Goal: Book appointment/travel/reservation

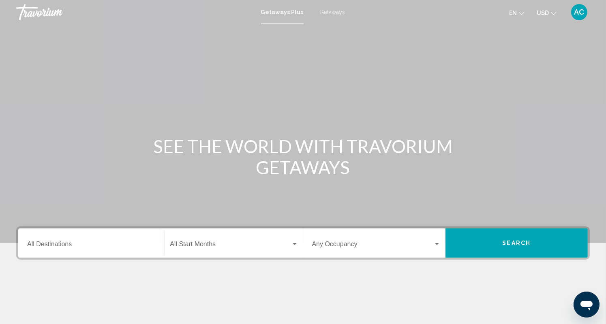
click at [266, 14] on span "Getaways Plus" at bounding box center [282, 12] width 43 height 6
click at [332, 9] on span "Getaways" at bounding box center [333, 12] width 26 height 6
click at [68, 245] on input "Destination All Destinations" at bounding box center [91, 245] width 128 height 7
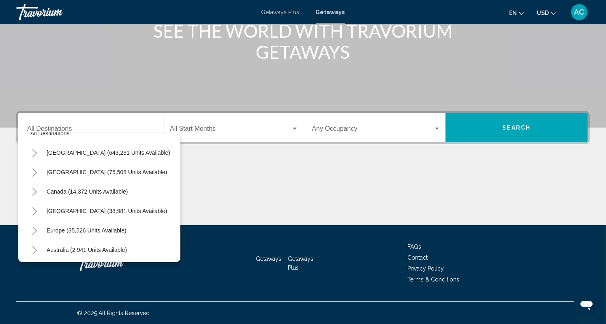
scroll to position [15, 0]
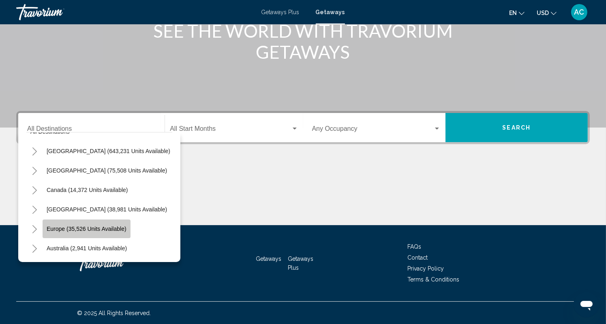
click at [90, 233] on button "Europe (35,526 units available)" at bounding box center [87, 229] width 88 height 19
type input "**********"
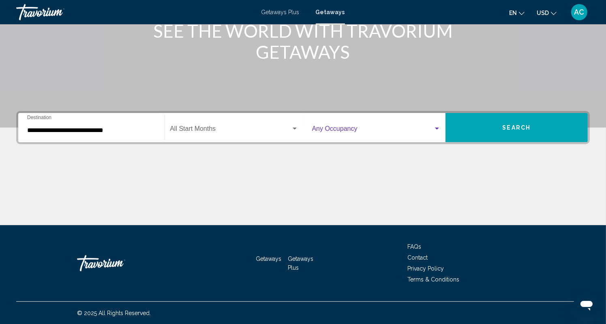
click at [437, 129] on div "Search widget" at bounding box center [436, 129] width 7 height 6
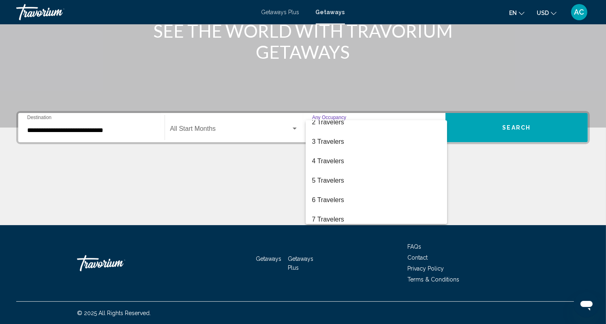
scroll to position [28, 0]
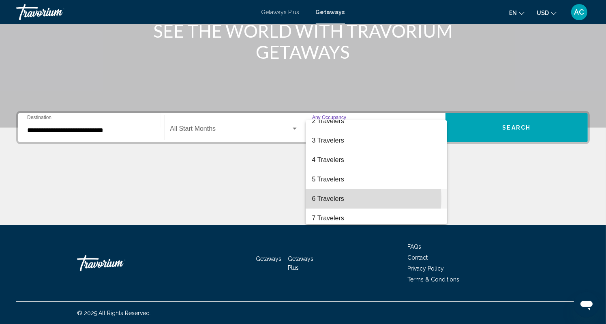
click at [345, 199] on span "6 Travelers" at bounding box center [376, 198] width 128 height 19
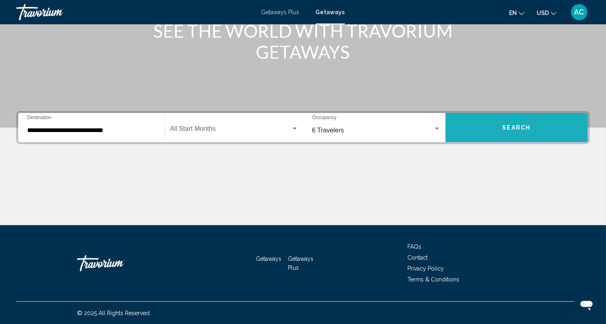
click at [514, 122] on button "Search" at bounding box center [516, 127] width 142 height 29
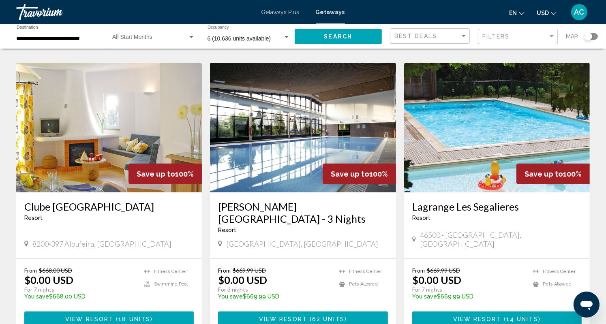
scroll to position [309, 0]
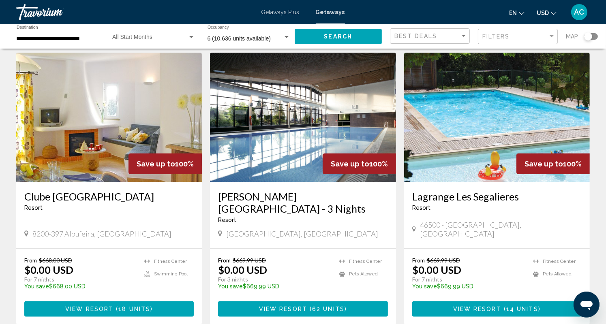
click at [95, 169] on img "Main content" at bounding box center [109, 118] width 186 height 130
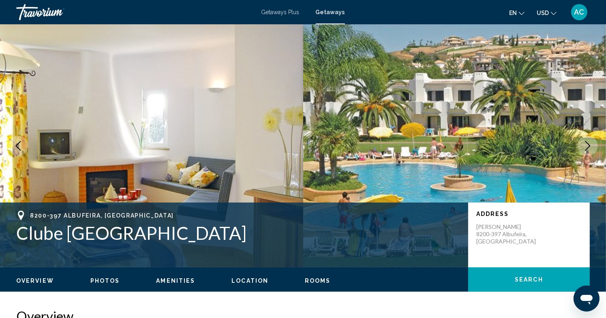
click at [530, 118] on img "Main content" at bounding box center [454, 145] width 303 height 243
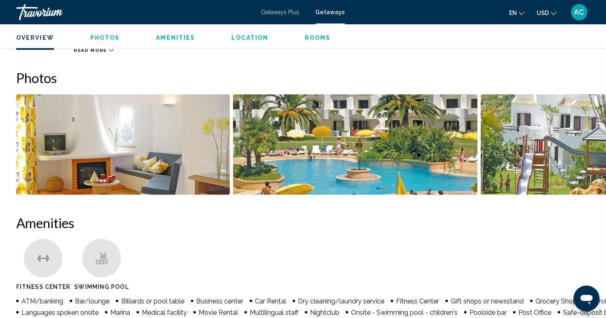
scroll to position [284, 0]
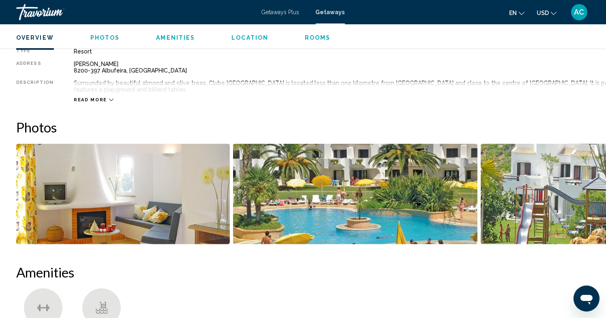
click at [159, 173] on img "Open full-screen image slider" at bounding box center [123, 194] width 214 height 100
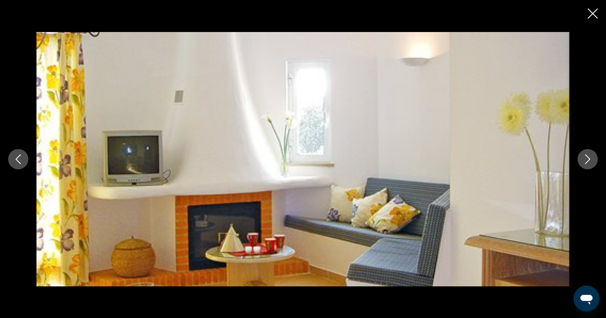
click at [590, 158] on icon "Next image" at bounding box center [588, 159] width 10 height 10
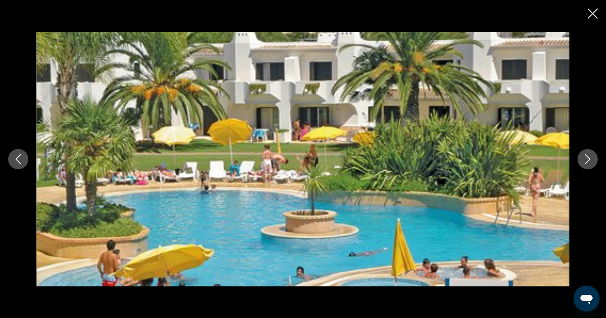
click at [590, 158] on icon "Next image" at bounding box center [587, 159] width 5 height 10
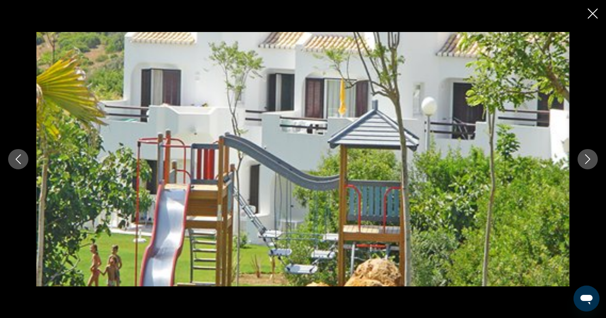
click at [590, 158] on icon "Next image" at bounding box center [587, 159] width 5 height 10
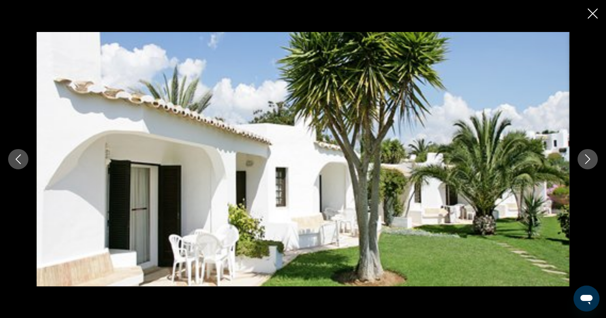
click at [590, 158] on icon "Next image" at bounding box center [587, 159] width 5 height 10
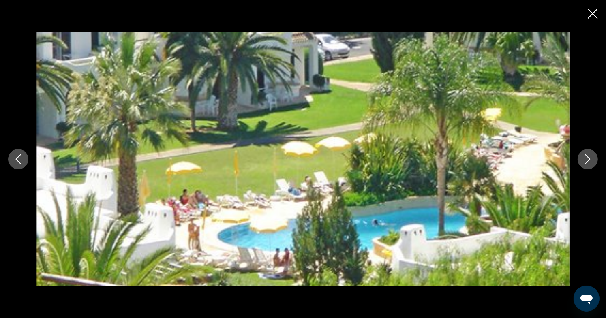
click at [590, 158] on icon "Next image" at bounding box center [587, 159] width 5 height 10
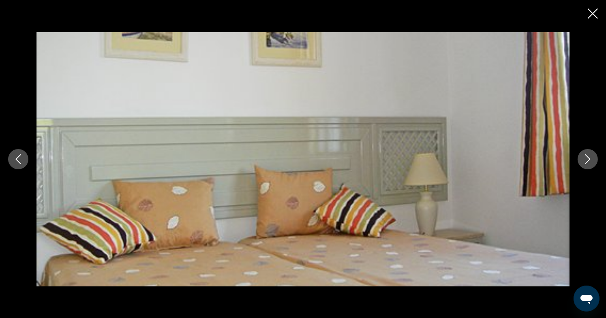
click at [590, 158] on icon "Next image" at bounding box center [587, 159] width 5 height 10
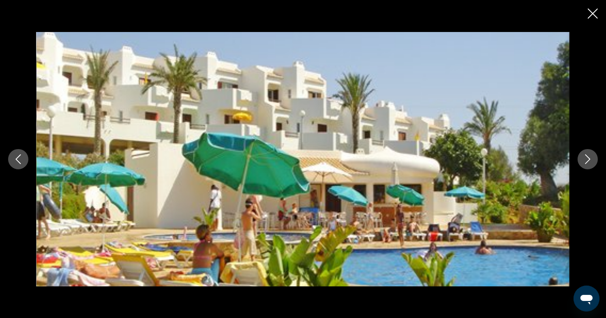
click at [590, 158] on icon "Next image" at bounding box center [587, 159] width 5 height 10
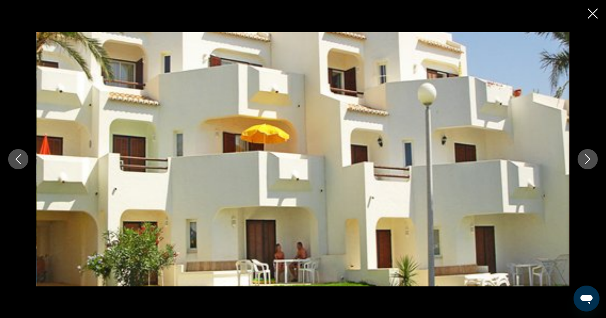
click at [590, 158] on icon "Next image" at bounding box center [587, 159] width 5 height 10
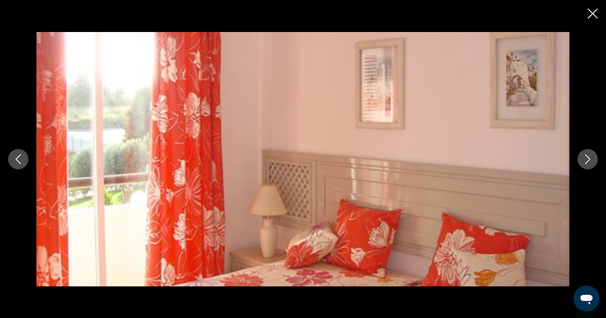
click at [590, 158] on icon "Next image" at bounding box center [587, 159] width 5 height 10
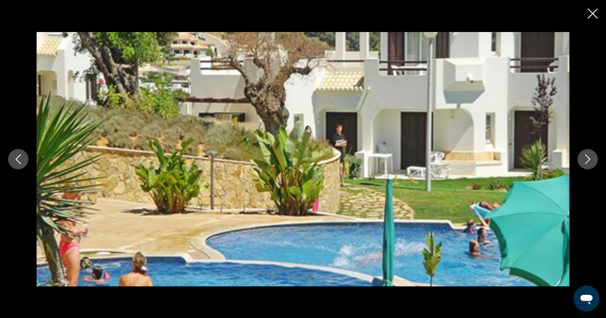
click at [590, 158] on icon "Next image" at bounding box center [587, 159] width 5 height 10
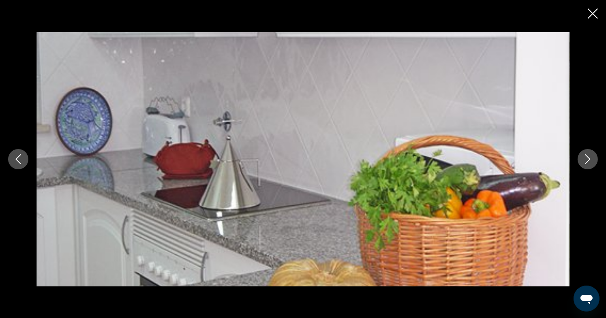
click at [590, 158] on icon "Next image" at bounding box center [587, 159] width 5 height 10
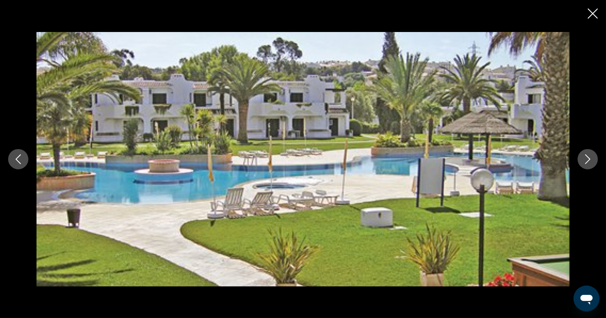
click at [590, 158] on icon "Next image" at bounding box center [587, 159] width 5 height 10
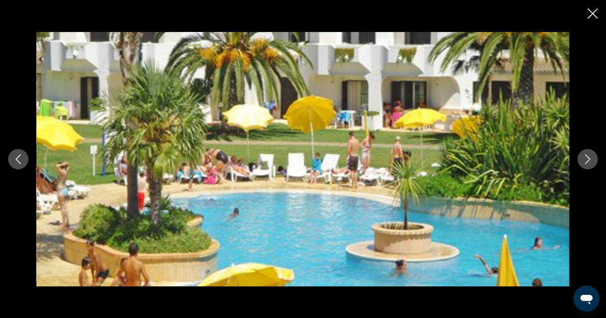
click at [590, 158] on icon "Next image" at bounding box center [587, 159] width 5 height 10
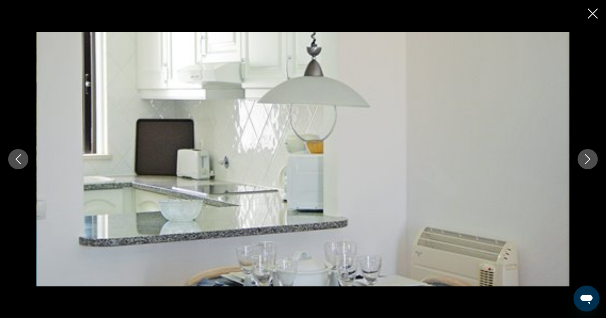
click at [592, 13] on icon "Close slideshow" at bounding box center [593, 14] width 10 height 10
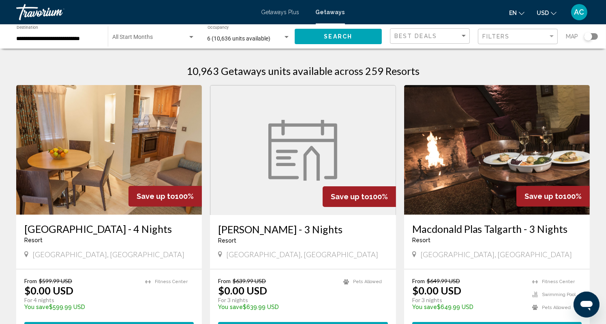
click at [558, 38] on div "Best Deals Filters Map" at bounding box center [494, 36] width 208 height 17
click at [552, 36] on div "Filter" at bounding box center [551, 36] width 4 height 2
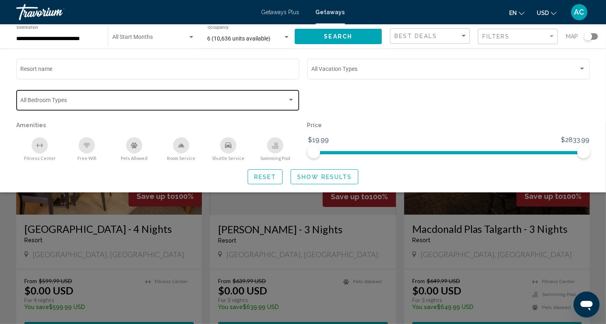
click at [290, 100] on div "Search widget" at bounding box center [291, 100] width 4 height 2
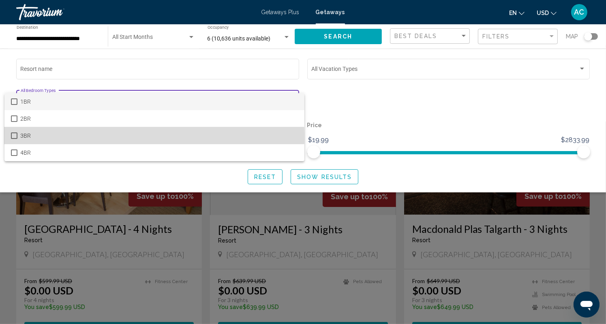
click at [13, 136] on mat-pseudo-checkbox at bounding box center [14, 135] width 6 height 6
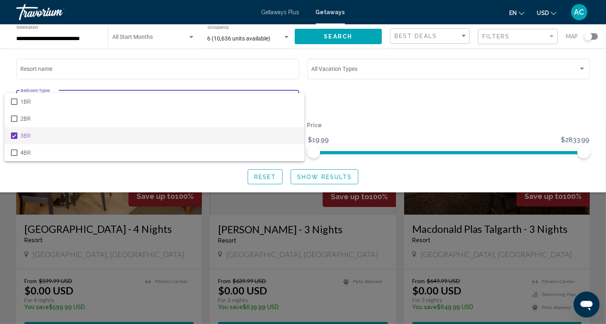
click at [370, 110] on div at bounding box center [303, 162] width 606 height 324
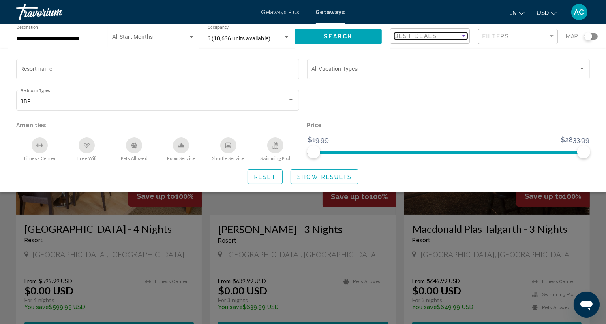
click at [466, 34] on div "Sort by" at bounding box center [463, 36] width 7 height 6
click at [466, 34] on span "Best Deals" at bounding box center [430, 36] width 73 height 17
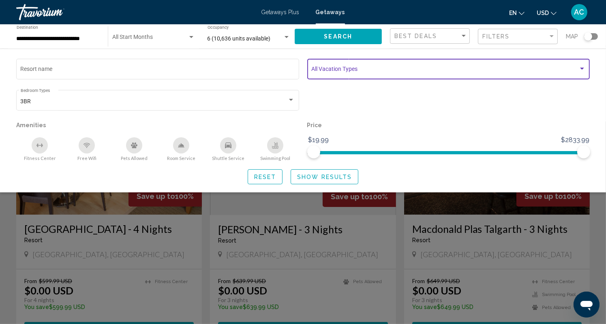
click at [583, 68] on div "Search widget" at bounding box center [581, 69] width 7 height 6
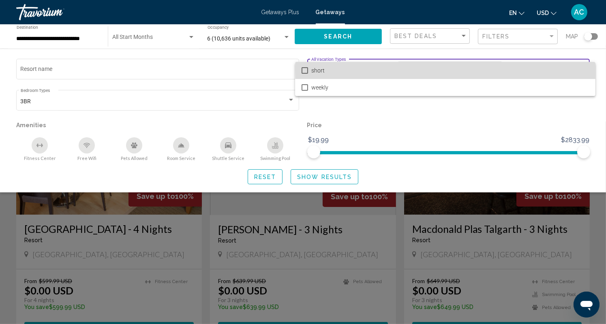
click at [583, 68] on span "short" at bounding box center [450, 70] width 278 height 17
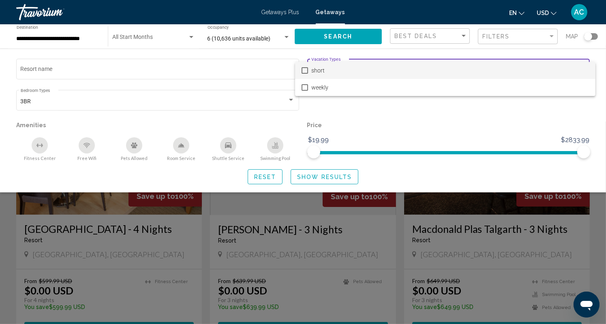
click at [506, 112] on div at bounding box center [303, 162] width 606 height 324
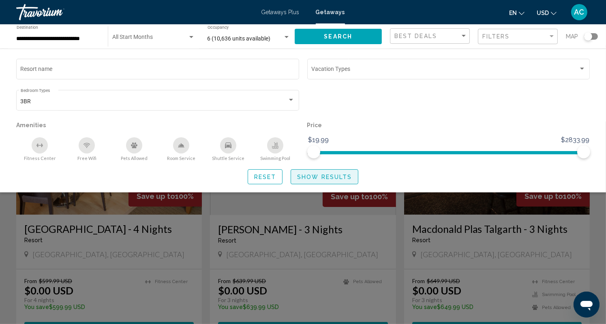
click at [314, 176] on span "Show Results" at bounding box center [324, 177] width 55 height 6
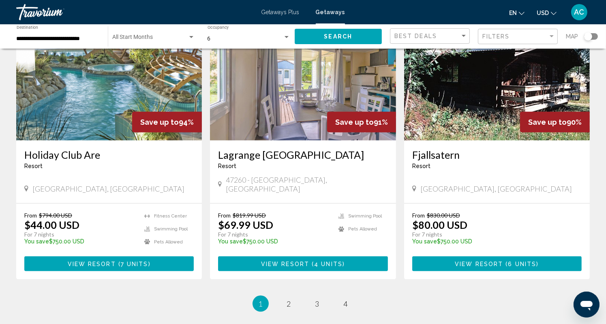
scroll to position [995, 0]
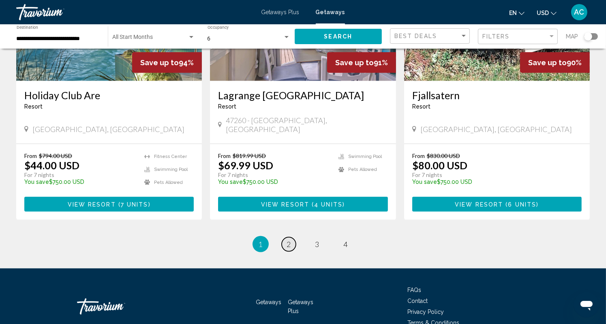
click at [289, 240] on span "2" at bounding box center [289, 244] width 4 height 9
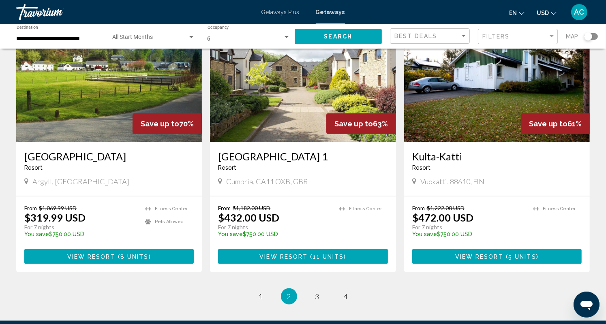
scroll to position [924, 0]
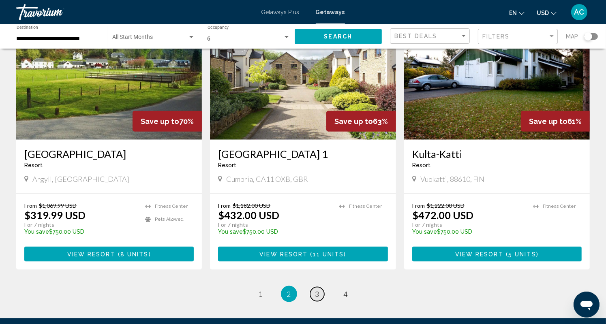
click at [316, 290] on span "3" at bounding box center [317, 294] width 4 height 9
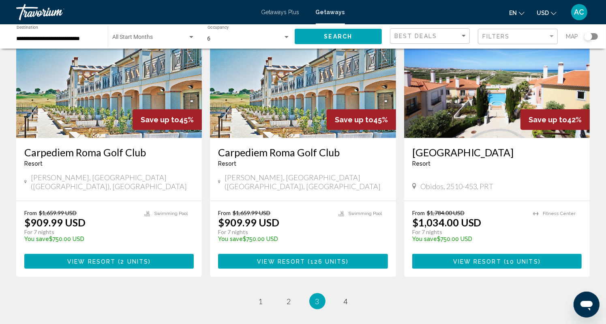
scroll to position [971, 0]
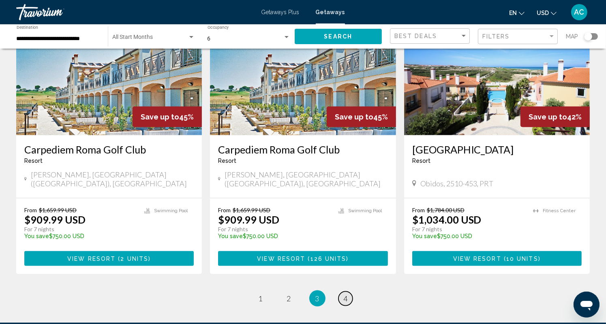
click at [350, 292] on link "page 4" at bounding box center [345, 299] width 14 height 14
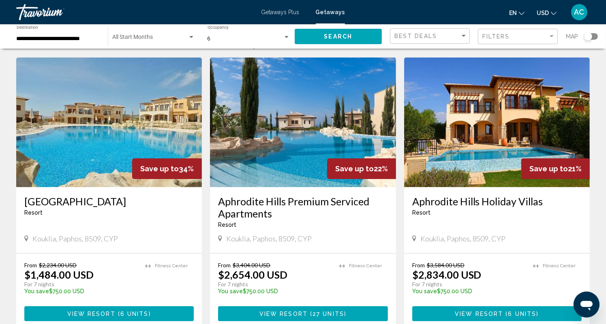
scroll to position [26, 0]
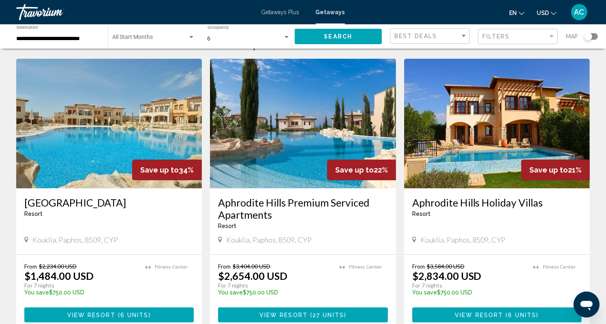
click at [110, 150] on img "Main content" at bounding box center [109, 124] width 186 height 130
